Goal: Entertainment & Leisure: Consume media (video, audio)

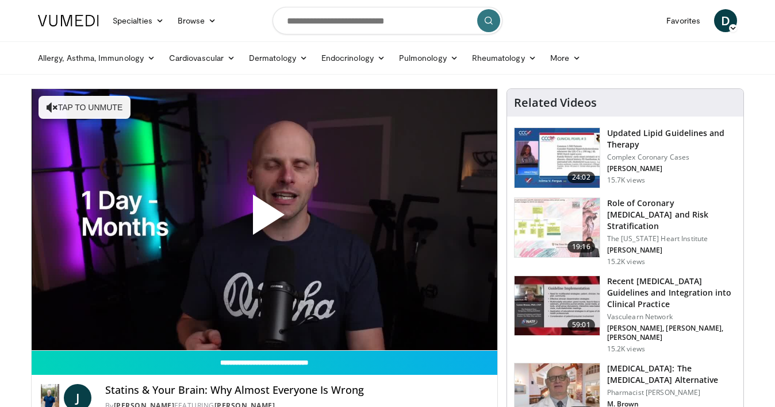
click at [264, 220] on span "Video Player" at bounding box center [264, 220] width 0 height 0
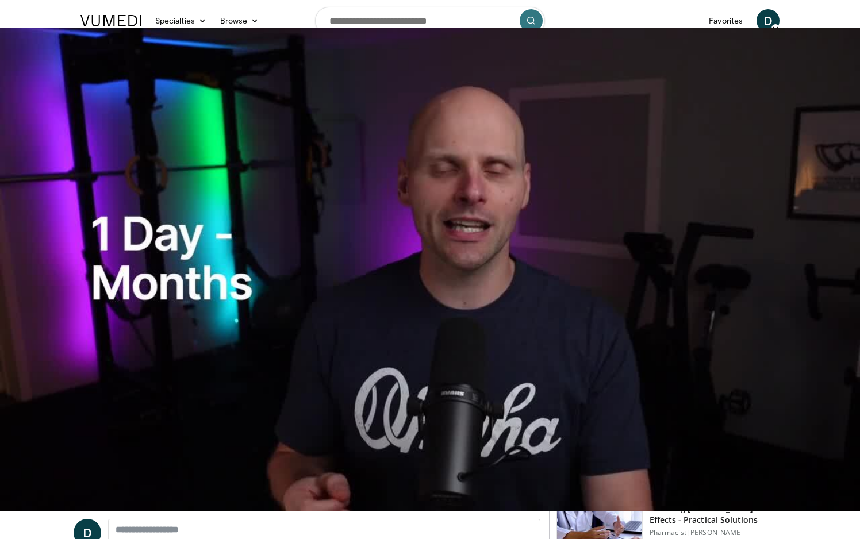
click at [302, 407] on video "Video Player" at bounding box center [430, 269] width 860 height 539
click at [305, 407] on video "Video Player" at bounding box center [430, 269] width 860 height 539
click at [307, 407] on video "Video Player" at bounding box center [430, 269] width 860 height 539
click at [308, 407] on video "Video Player" at bounding box center [430, 269] width 860 height 539
click at [296, 407] on video "Video Player" at bounding box center [430, 269] width 860 height 539
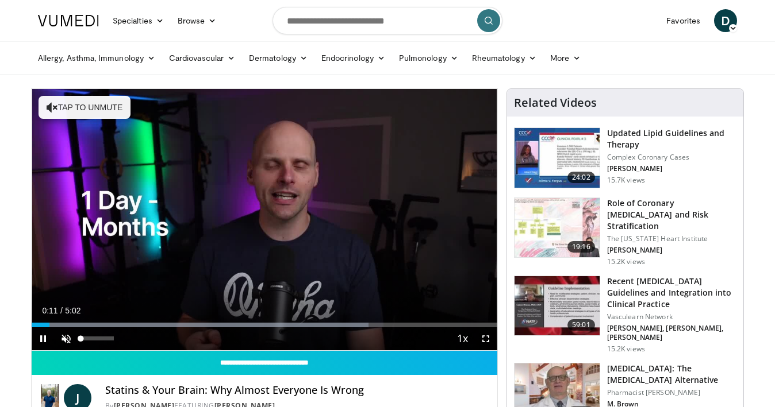
click at [67, 338] on span "Video Player" at bounding box center [66, 339] width 23 height 23
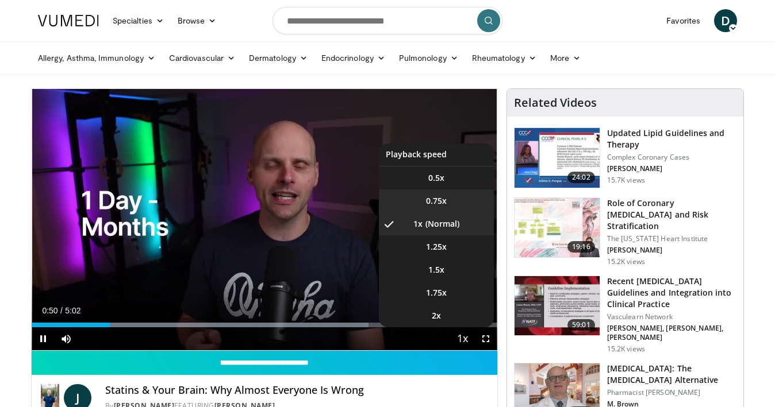
click at [438, 190] on li "0.75x" at bounding box center [436, 201] width 115 height 23
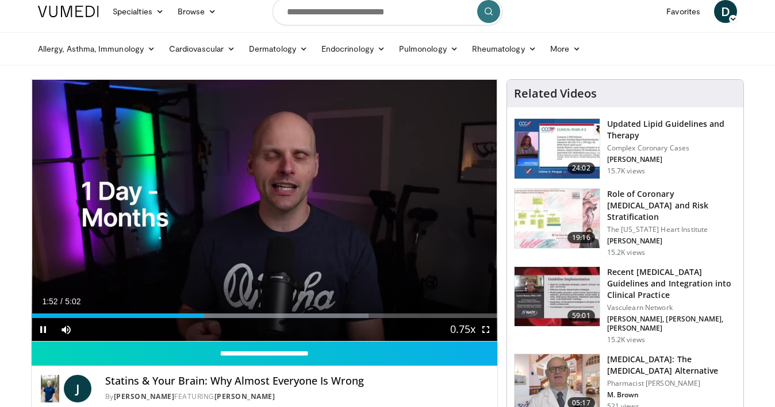
scroll to position [11, 0]
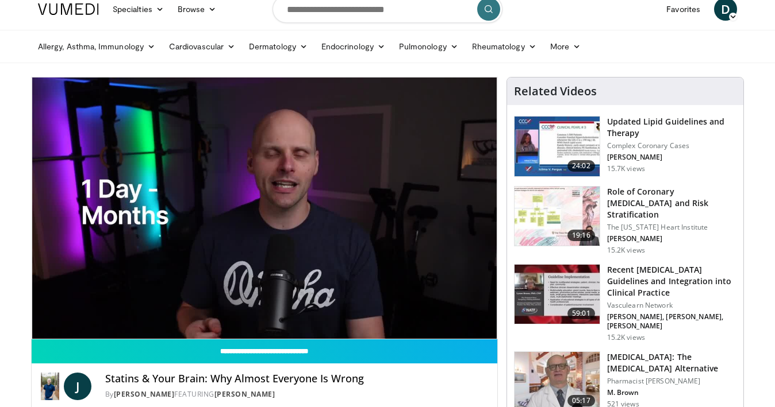
click at [438, 214] on div "10 seconds Tap to unmute" at bounding box center [264, 208] width 465 height 261
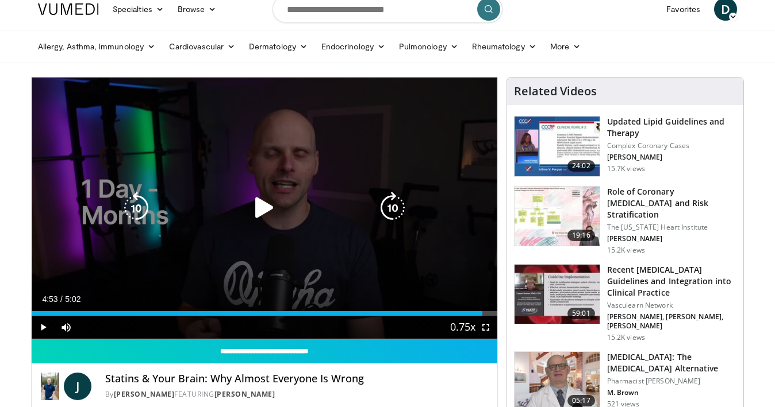
click at [268, 207] on icon "Video Player" at bounding box center [264, 208] width 32 height 32
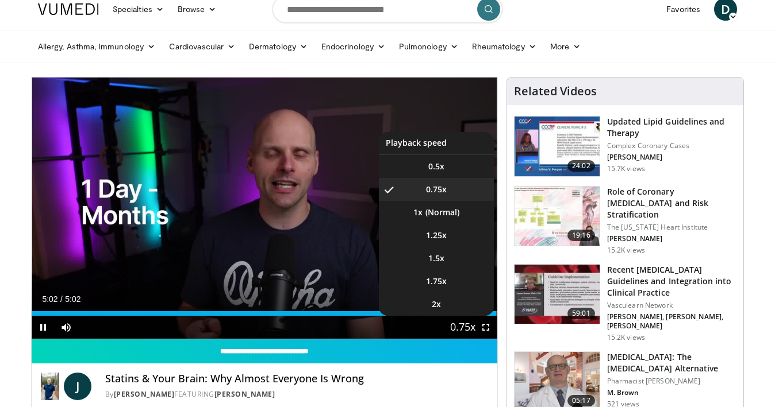
click at [455, 322] on span "Video Player" at bounding box center [463, 328] width 16 height 23
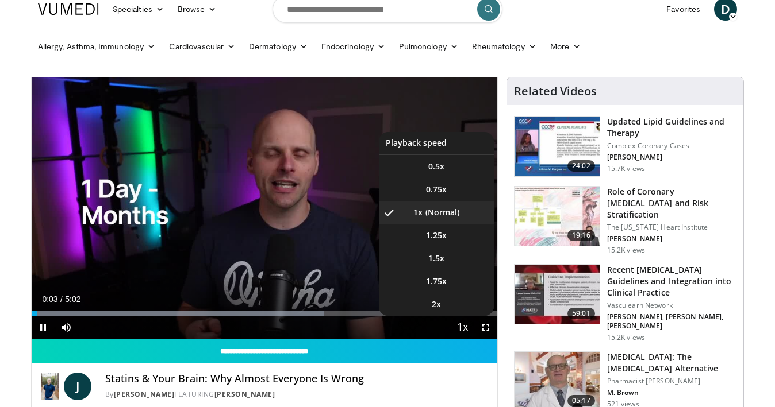
click at [40, 326] on span "Video Player" at bounding box center [43, 327] width 23 height 23
